Goal: Find specific page/section: Find specific page/section

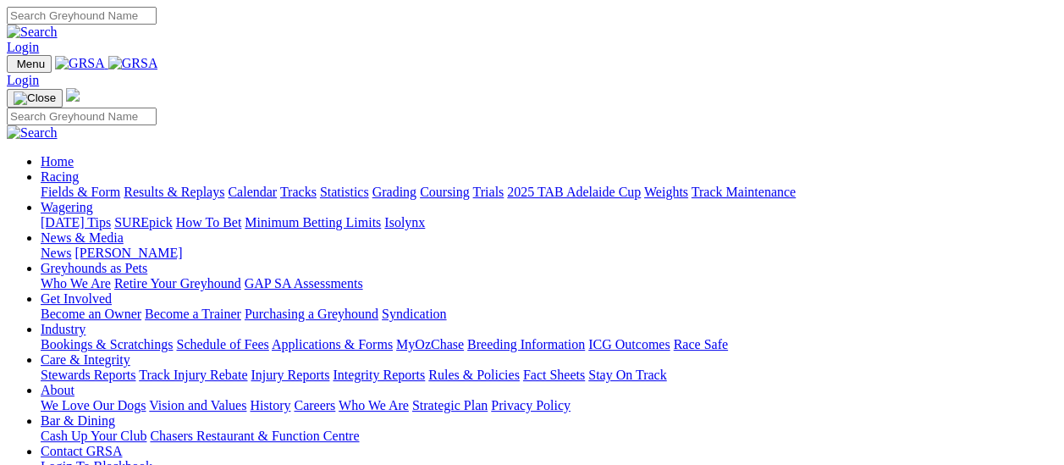
click at [76, 184] on link "Fields & Form" at bounding box center [81, 191] width 80 height 14
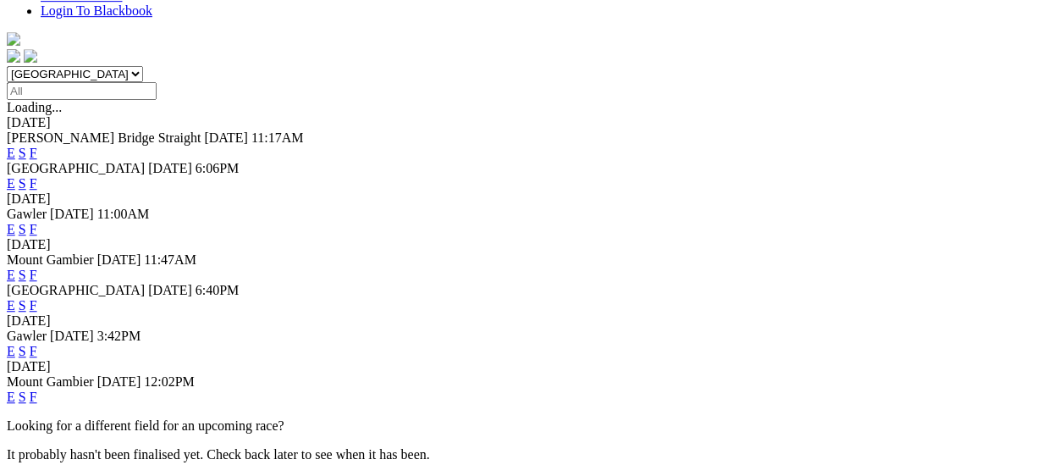
scroll to position [508, 0]
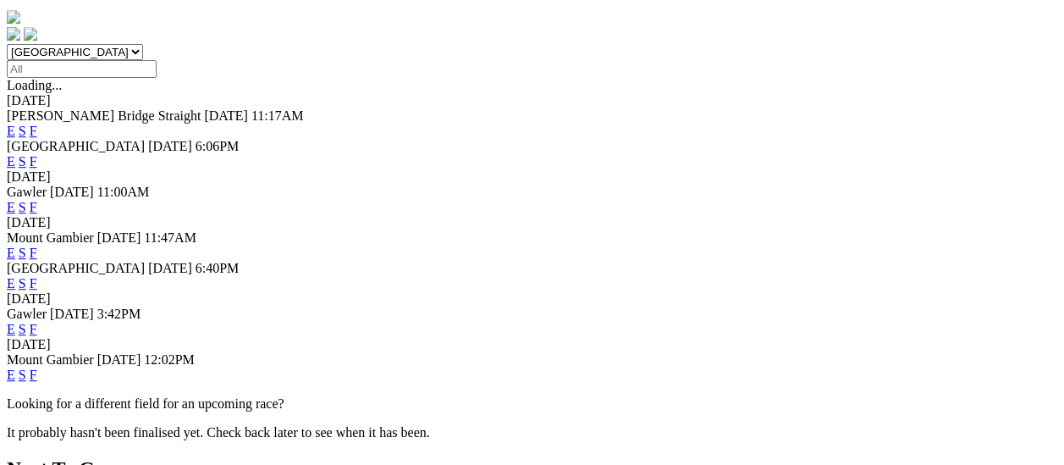
click at [37, 322] on link "F" at bounding box center [34, 329] width 8 height 14
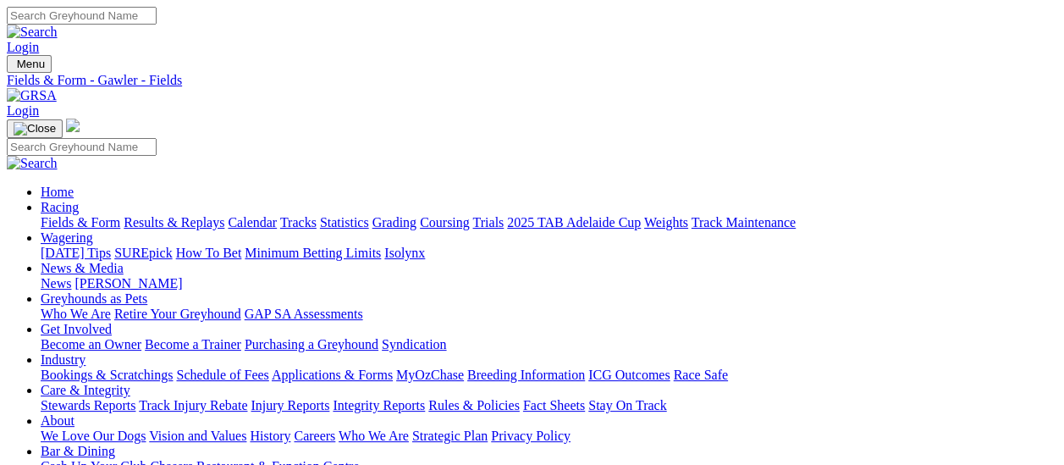
click at [46, 215] on link "Fields & Form" at bounding box center [81, 222] width 80 height 14
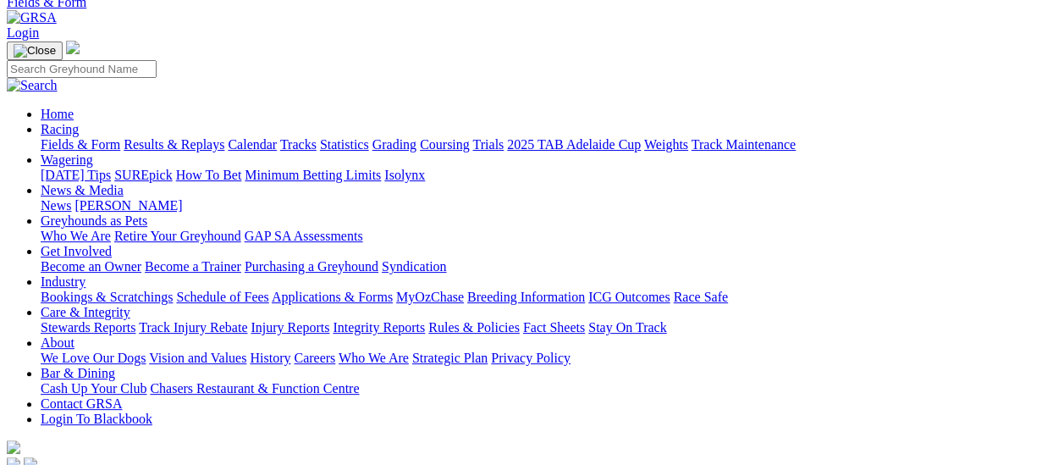
scroll to position [169, 0]
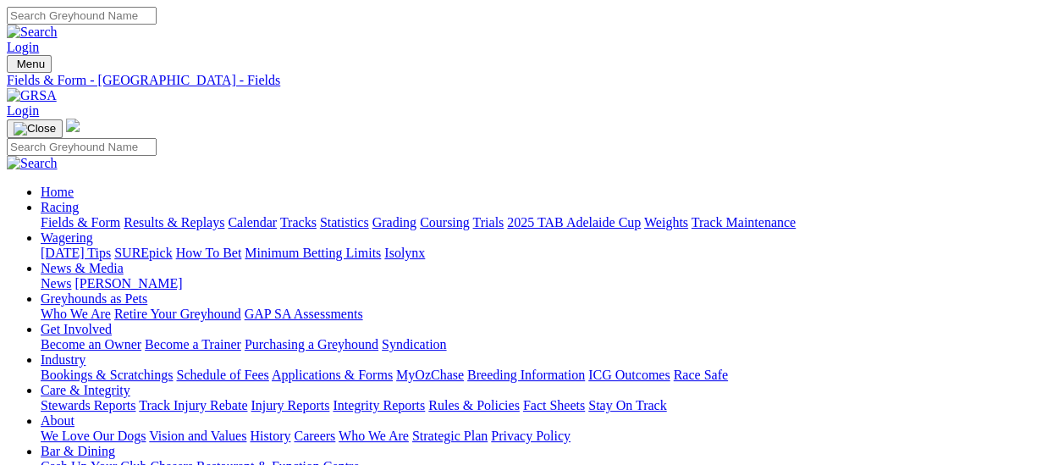
click at [51, 215] on link "Fields & Form" at bounding box center [81, 222] width 80 height 14
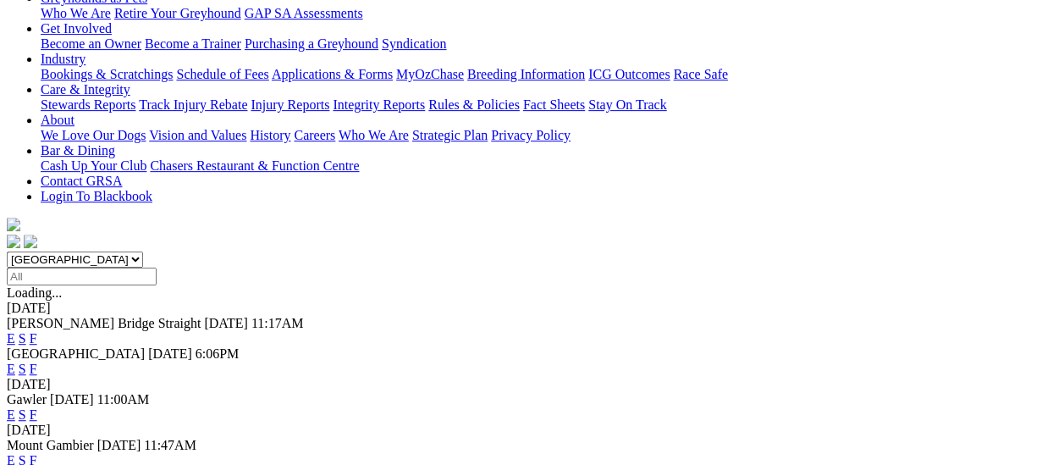
scroll to position [254, 0]
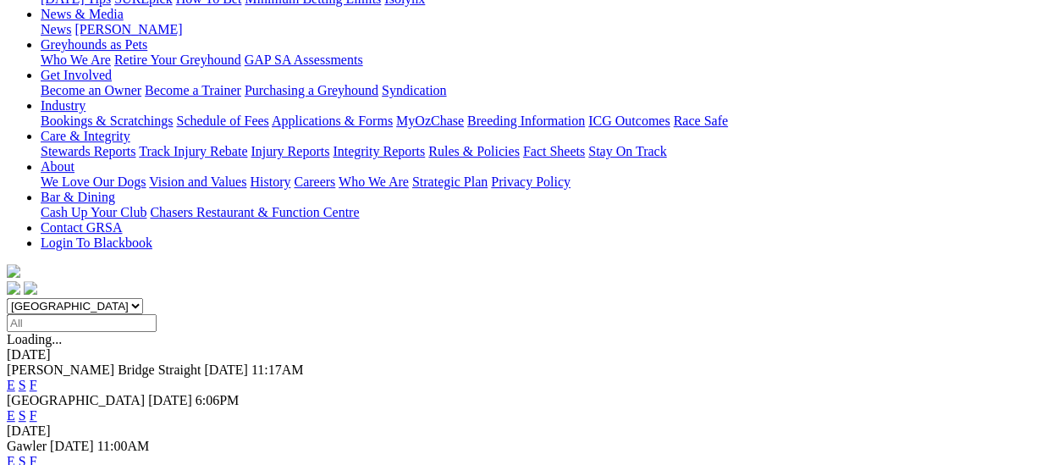
click at [37, 454] on link "F" at bounding box center [34, 461] width 8 height 14
